Goal: Navigation & Orientation: Understand site structure

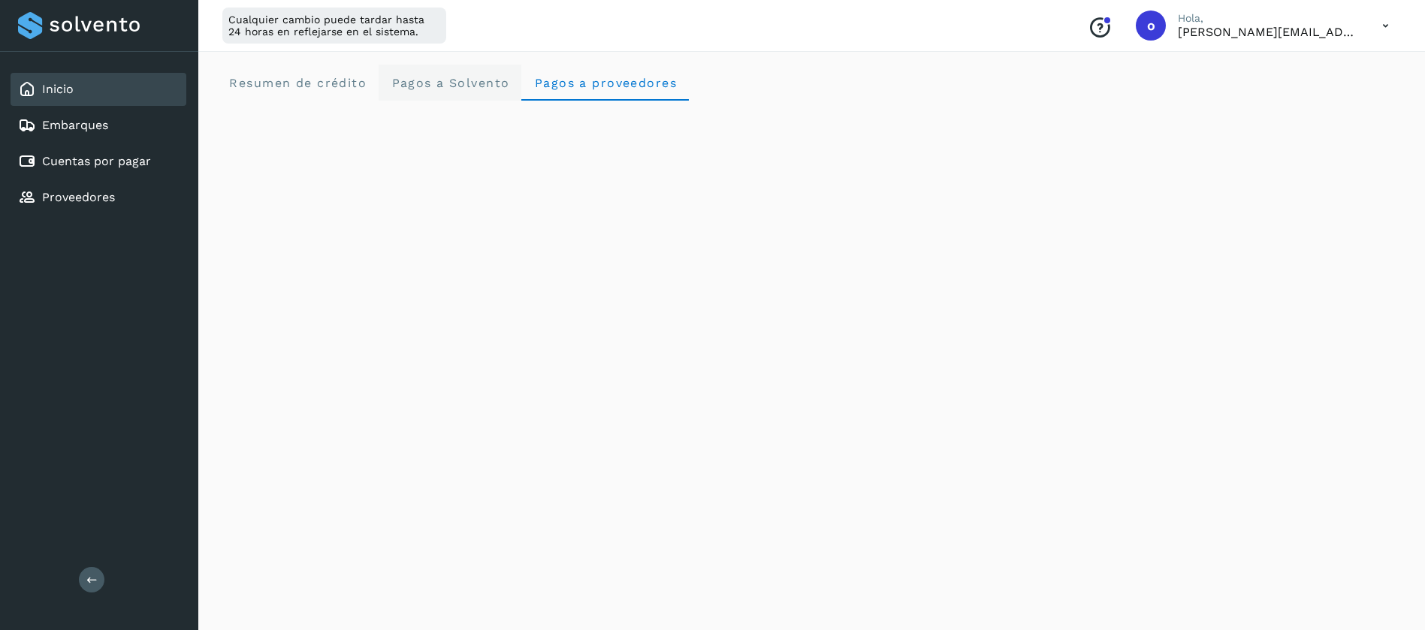
click at [473, 89] on span "Pagos a Solvento" at bounding box center [450, 83] width 119 height 14
click at [578, 83] on span "Pagos a proveedores" at bounding box center [604, 83] width 143 height 14
click at [325, 84] on span "Resumen de crédito" at bounding box center [297, 83] width 138 height 14
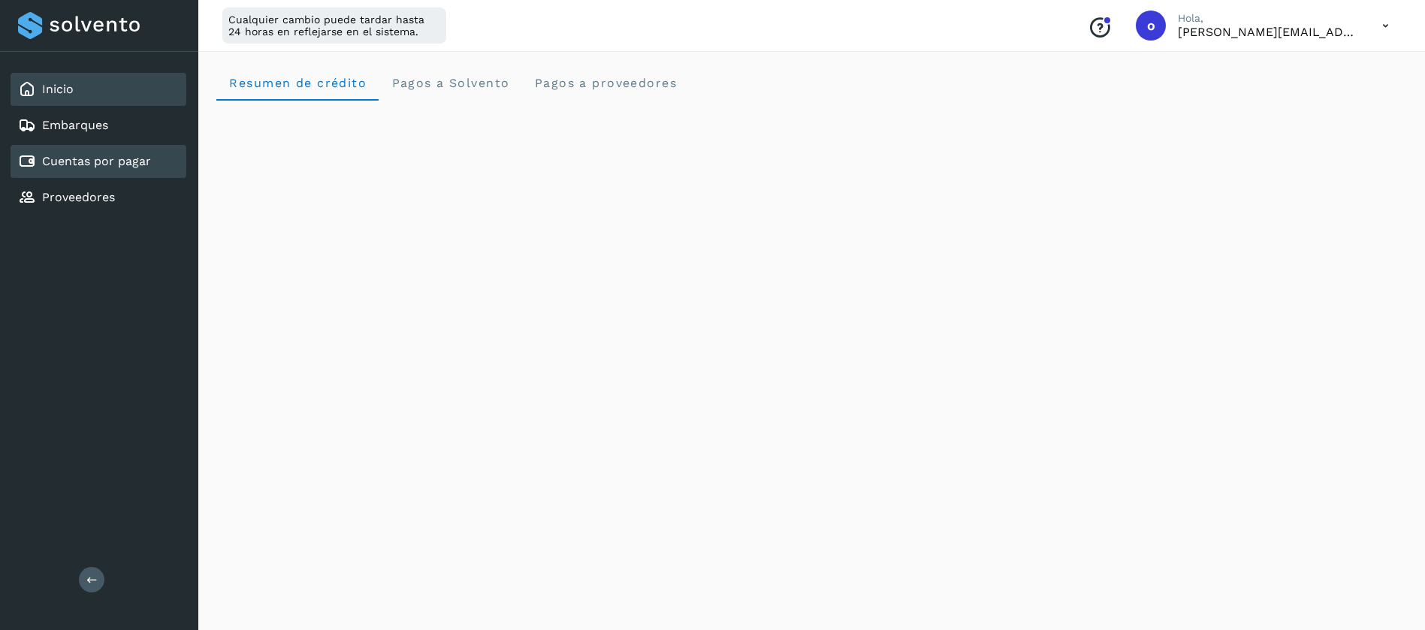
click at [78, 169] on div "Cuentas por pagar" at bounding box center [84, 162] width 133 height 18
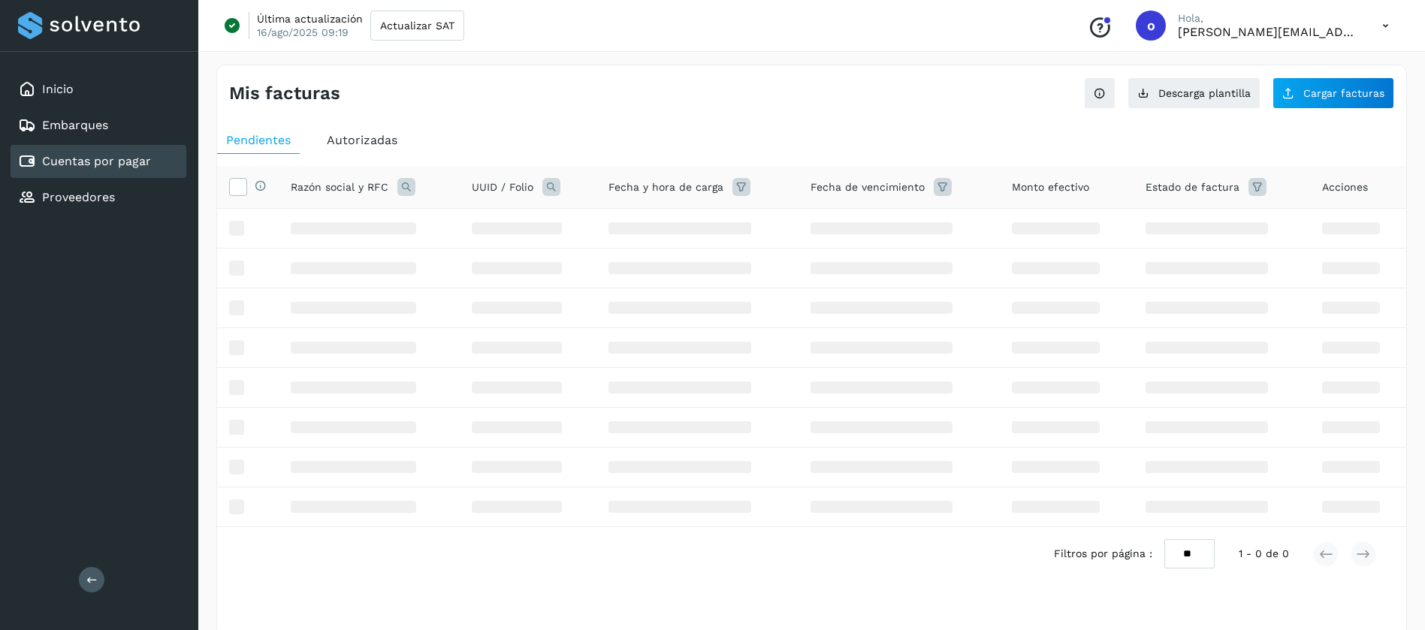
click at [78, 168] on link "Cuentas por pagar" at bounding box center [96, 161] width 109 height 14
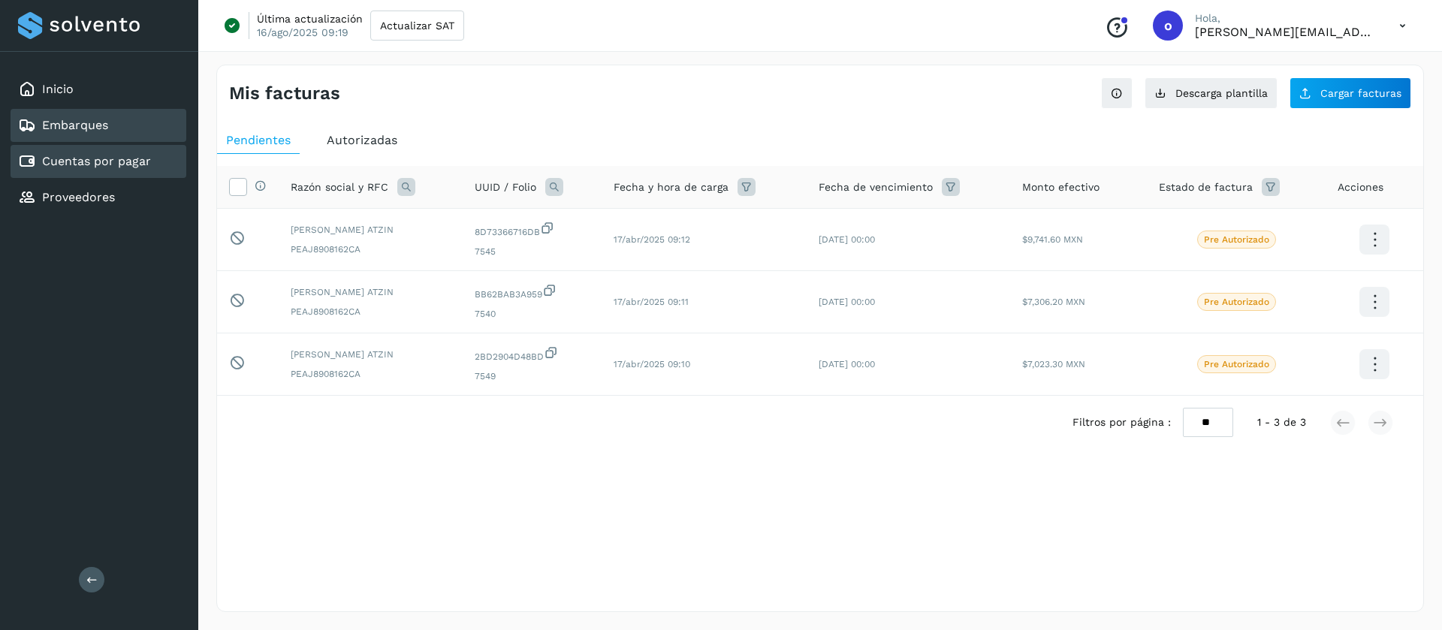
click at [88, 135] on div "Embarques" at bounding box center [99, 125] width 176 height 33
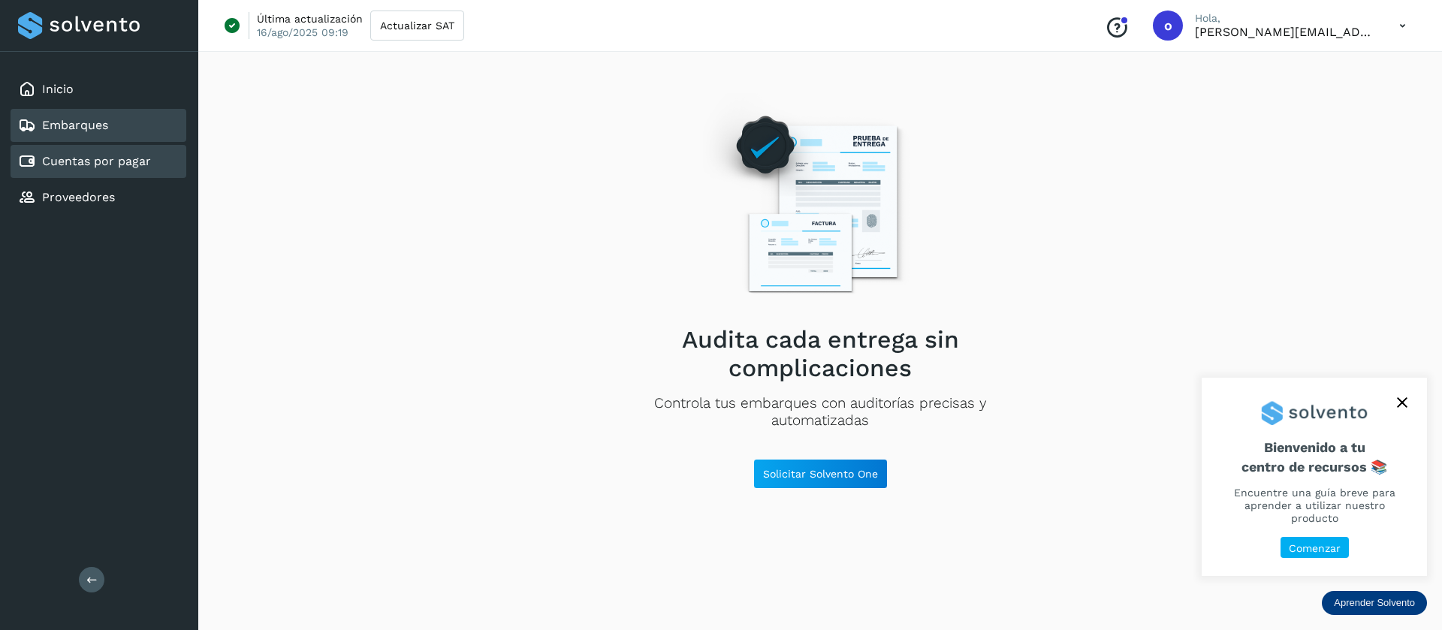
click at [99, 165] on link "Cuentas por pagar" at bounding box center [96, 161] width 109 height 14
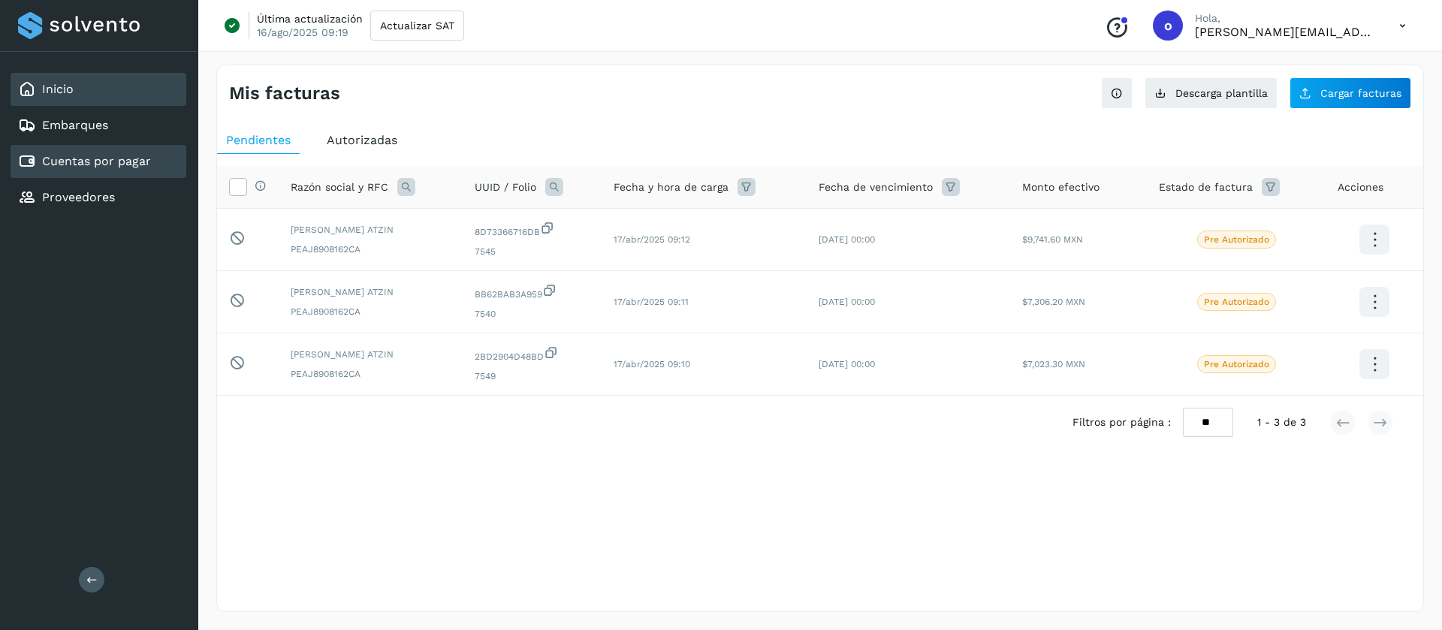
click at [160, 83] on div "Inicio" at bounding box center [99, 89] width 176 height 33
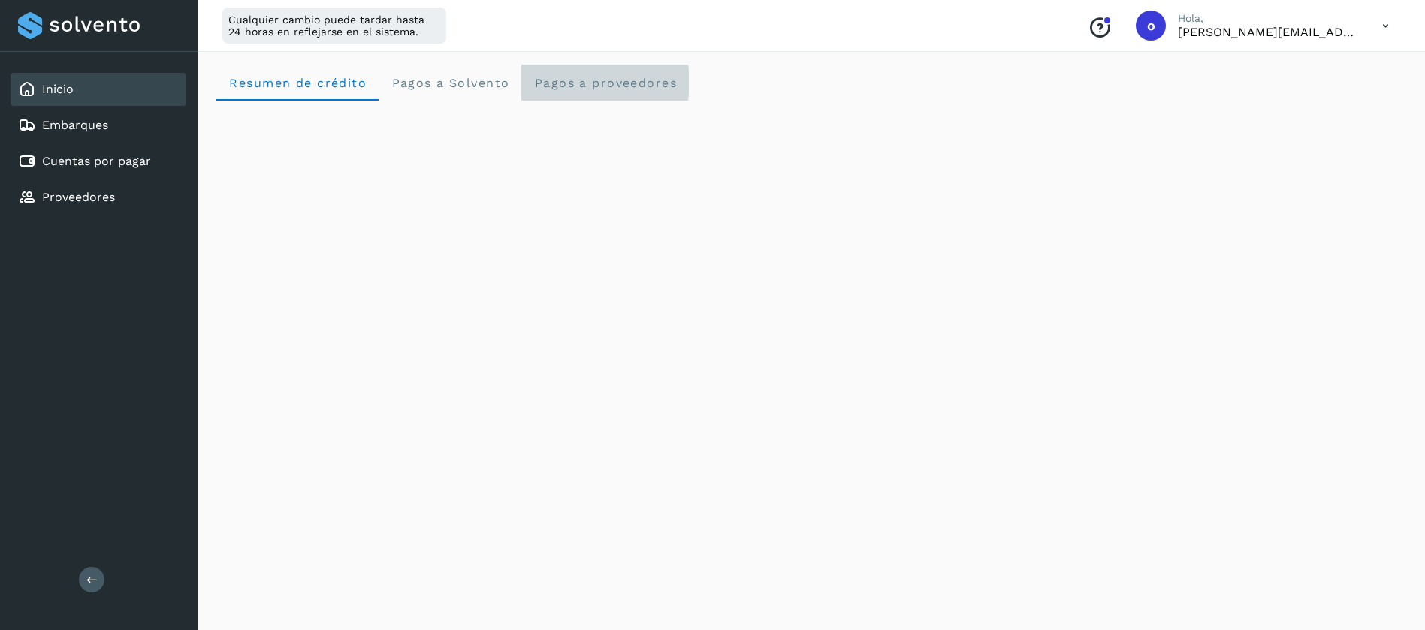
click at [540, 83] on span "Pagos a proveedores" at bounding box center [604, 83] width 143 height 14
click at [438, 83] on span "Pagos a Solvento" at bounding box center [450, 83] width 119 height 14
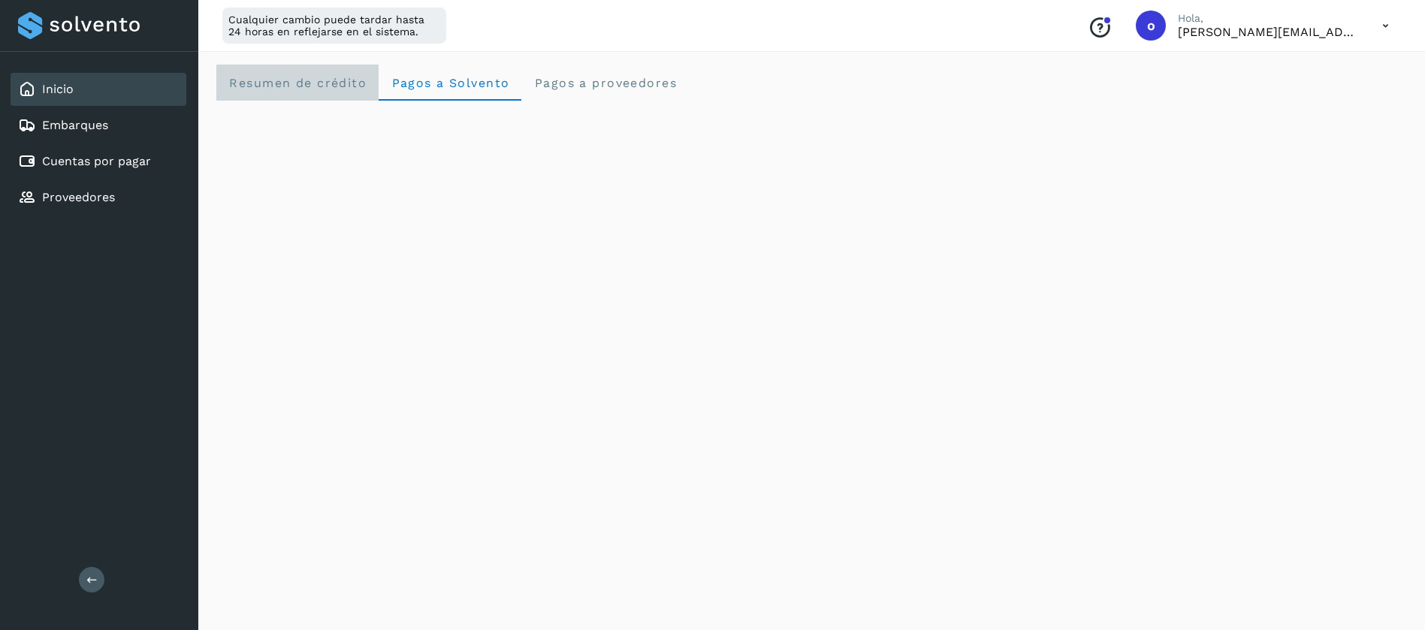
click at [302, 80] on span "Resumen de crédito" at bounding box center [297, 83] width 138 height 14
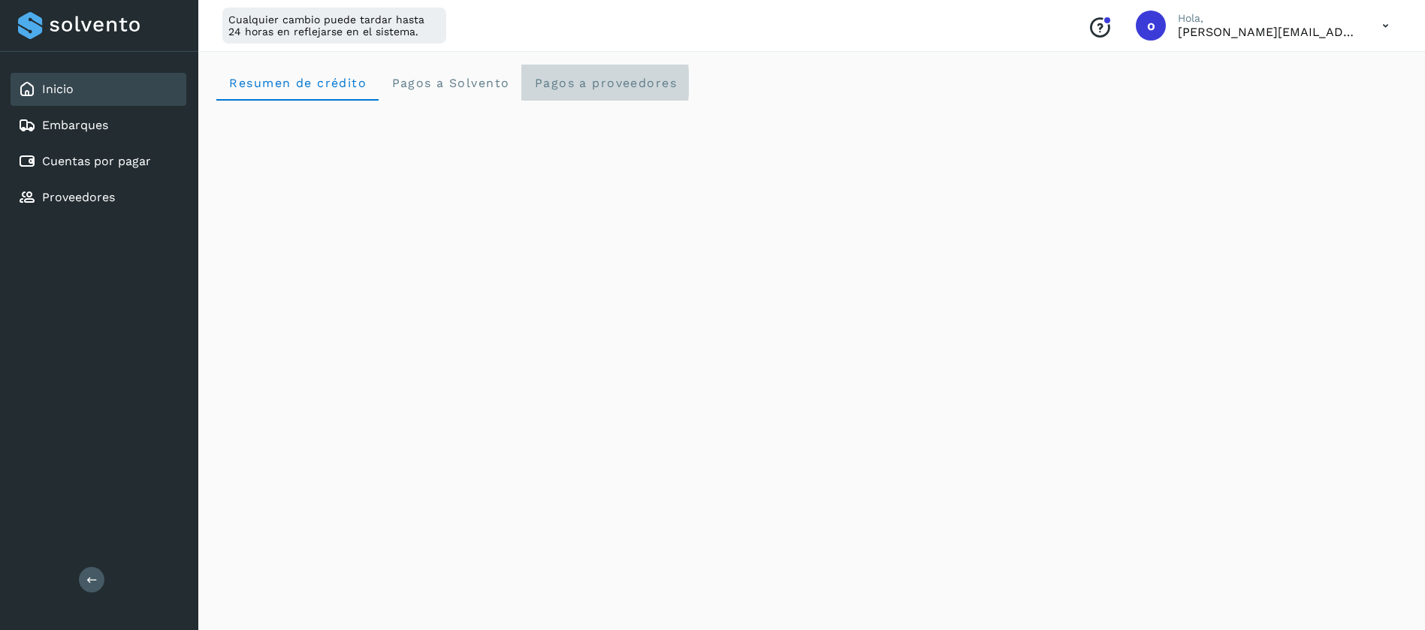
drag, startPoint x: 593, startPoint y: 82, endPoint x: 585, endPoint y: 76, distance: 9.6
click at [585, 76] on span "Pagos a proveedores" at bounding box center [604, 83] width 143 height 14
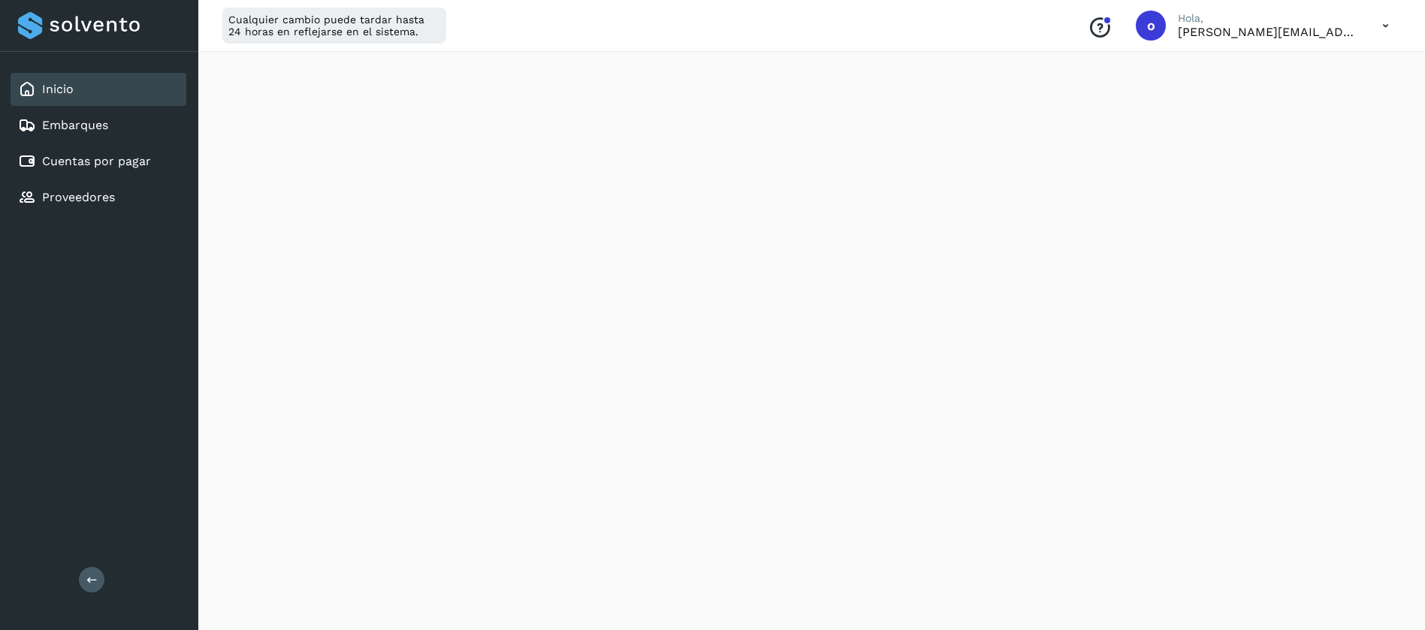
scroll to position [557, 0]
